Goal: Find specific page/section: Find specific page/section

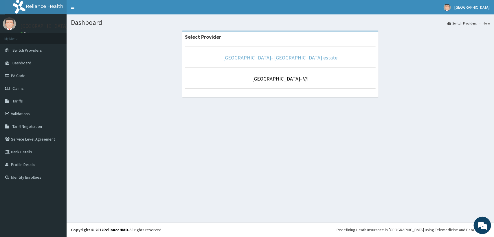
click at [287, 57] on link "[GEOGRAPHIC_DATA]- [GEOGRAPHIC_DATA] estate" at bounding box center [280, 57] width 114 height 7
